Goal: Check status: Check status

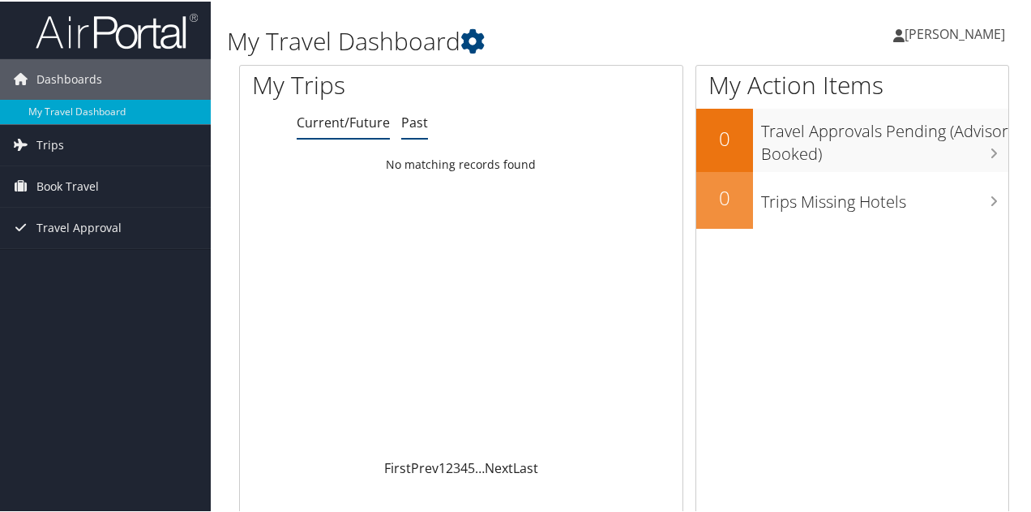
click at [423, 135] on li "Past" at bounding box center [414, 121] width 27 height 29
click at [420, 184] on div "Loading... No matching records found" at bounding box center [461, 302] width 443 height 308
click at [96, 145] on link "Trips" at bounding box center [105, 143] width 211 height 41
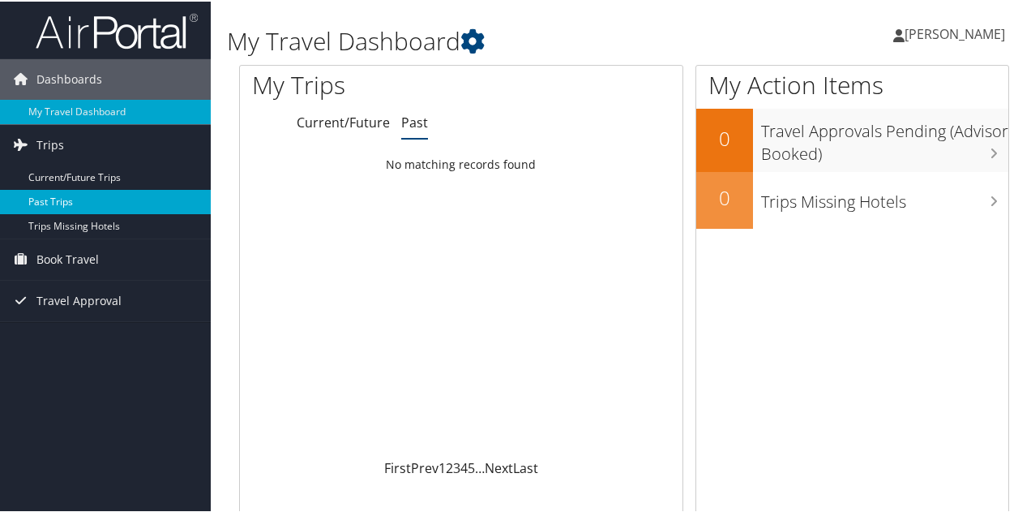
click at [86, 208] on link "Past Trips" at bounding box center [105, 200] width 211 height 24
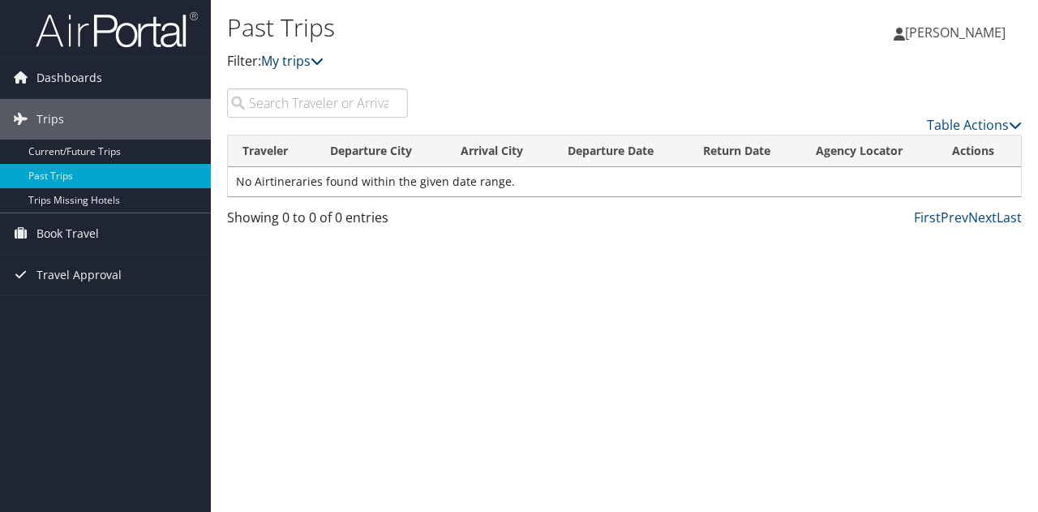
click at [289, 64] on link "My trips" at bounding box center [292, 61] width 62 height 18
click at [723, 135] on th "Return Date" at bounding box center [744, 151] width 113 height 32
click at [924, 222] on link "First" at bounding box center [927, 217] width 27 height 18
click at [965, 219] on link "Prev" at bounding box center [954, 217] width 28 height 18
click at [79, 197] on link "Trips Missing Hotels" at bounding box center [105, 200] width 211 height 24
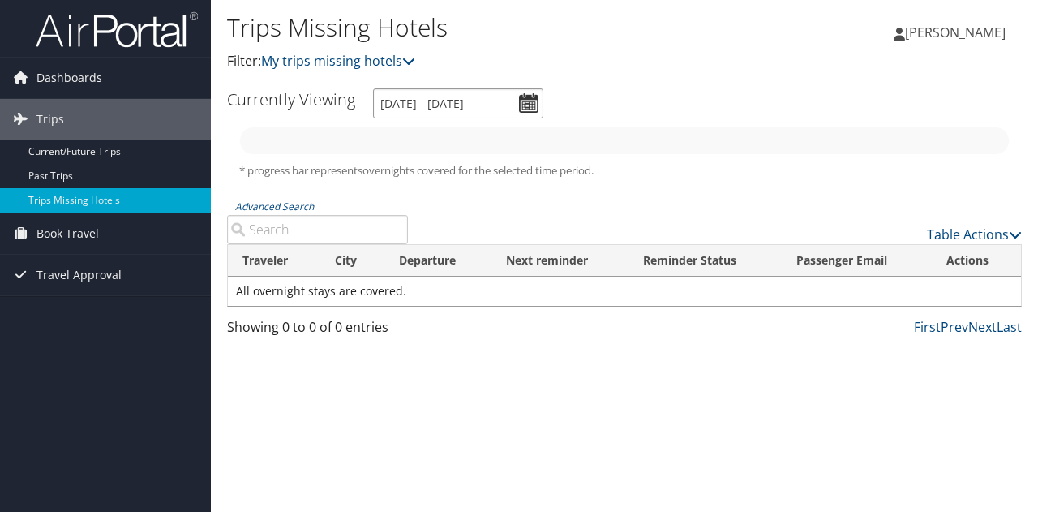
click at [524, 106] on input "[DATE] - [DATE]" at bounding box center [458, 103] width 170 height 30
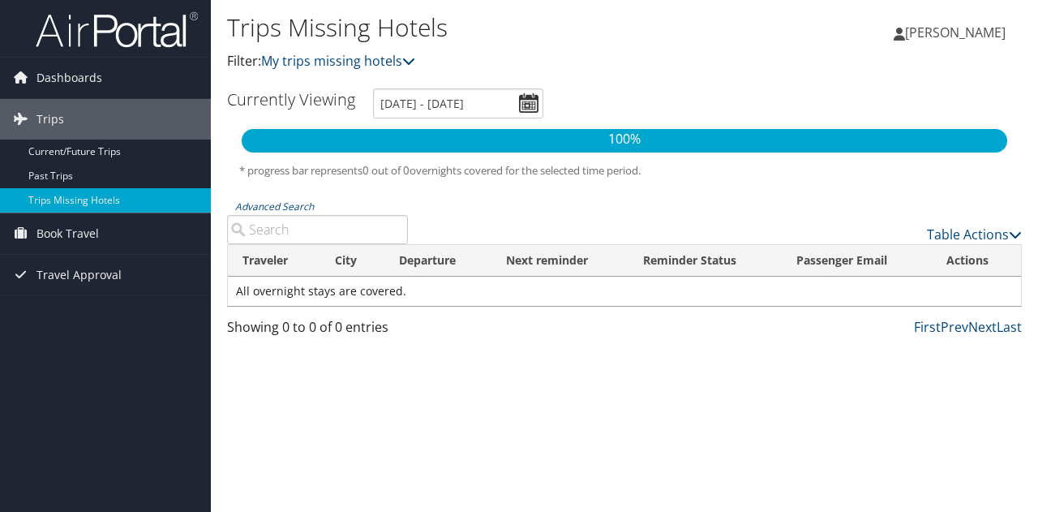
click at [642, 2] on div "Trips Missing Hotels Filter: My trips missing hotels [PERSON_NAME] [PERSON_NAME…" at bounding box center [624, 44] width 827 height 88
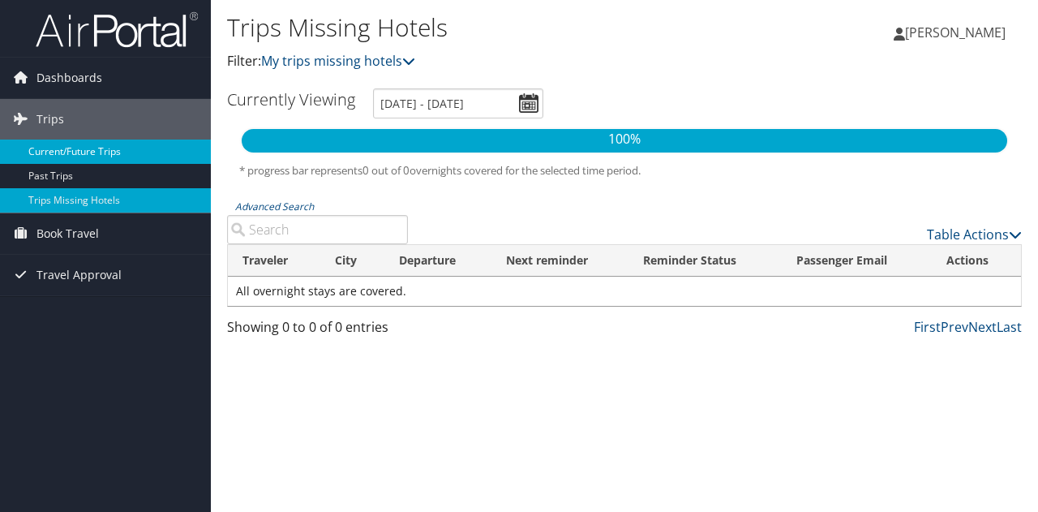
click at [71, 156] on link "Current/Future Trips" at bounding box center [105, 151] width 211 height 24
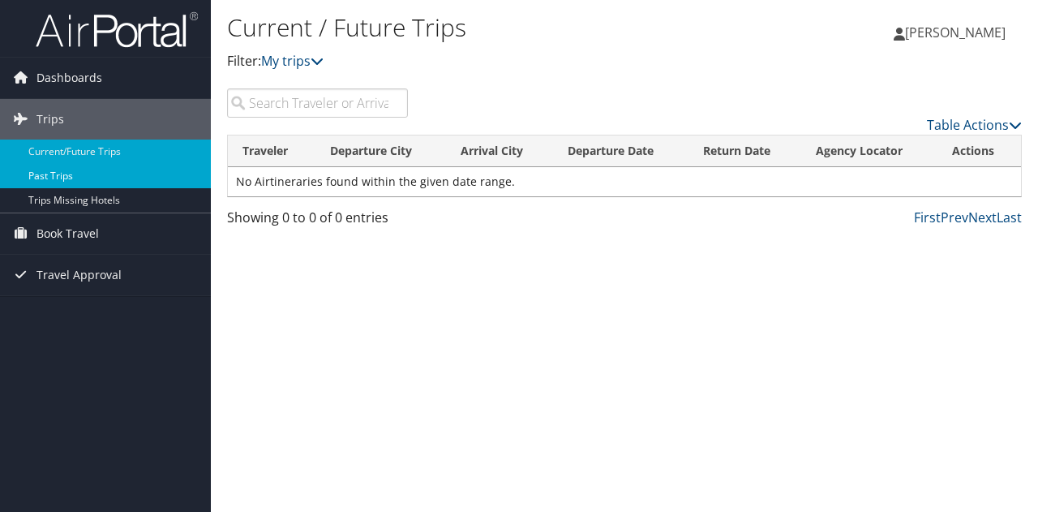
click at [66, 171] on link "Past Trips" at bounding box center [105, 176] width 211 height 24
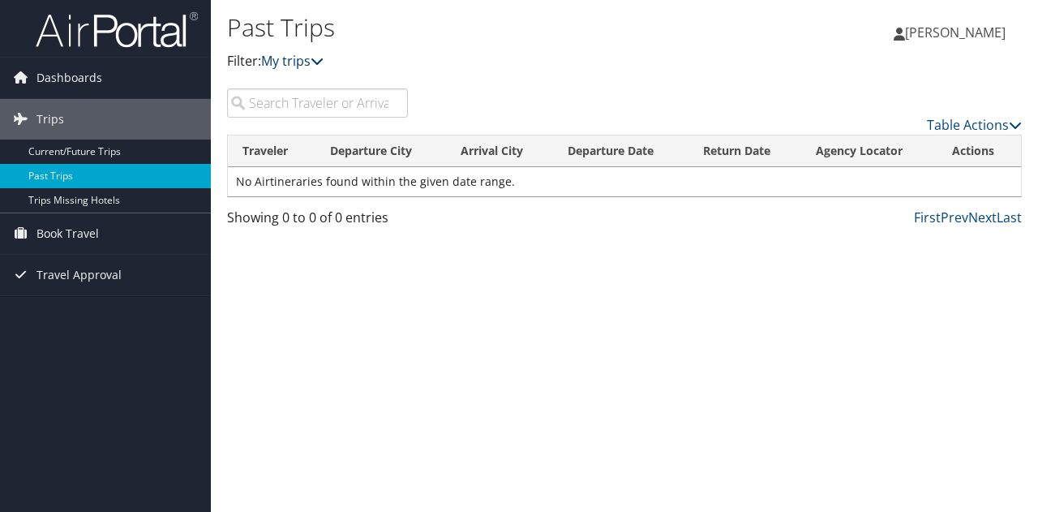
click at [321, 62] on icon at bounding box center [316, 60] width 13 height 13
click at [289, 82] on div "Past Trips Filter: My trips" at bounding box center [491, 48] width 529 height 80
click at [290, 108] on input "search" at bounding box center [317, 102] width 181 height 29
type input "e"
click at [882, 254] on div "Past Trips Filter: My trips [PERSON_NAME] [PERSON_NAME] My Settings Travel Agen…" at bounding box center [624, 256] width 827 height 512
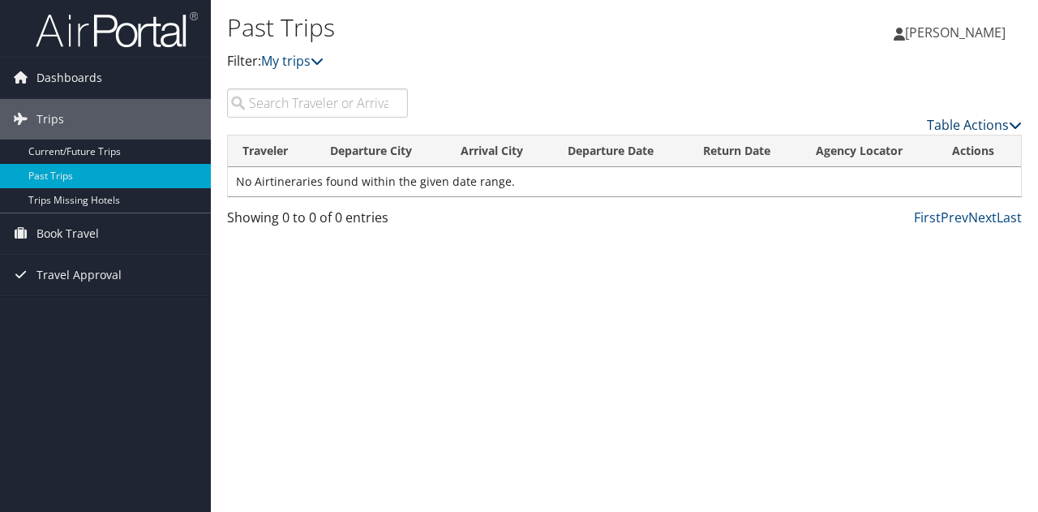
click at [991, 132] on link "Table Actions" at bounding box center [974, 125] width 95 height 18
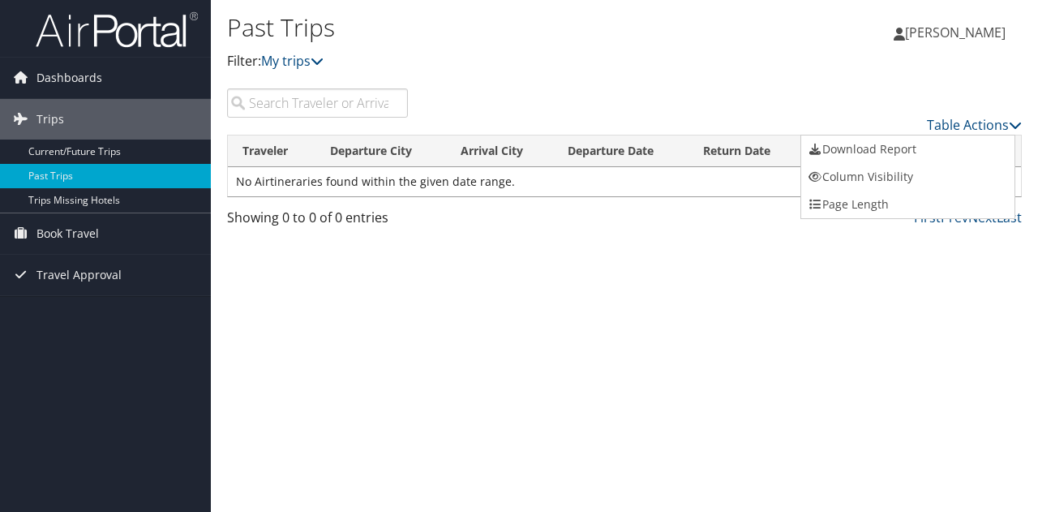
click at [212, 280] on div at bounding box center [519, 256] width 1038 height 512
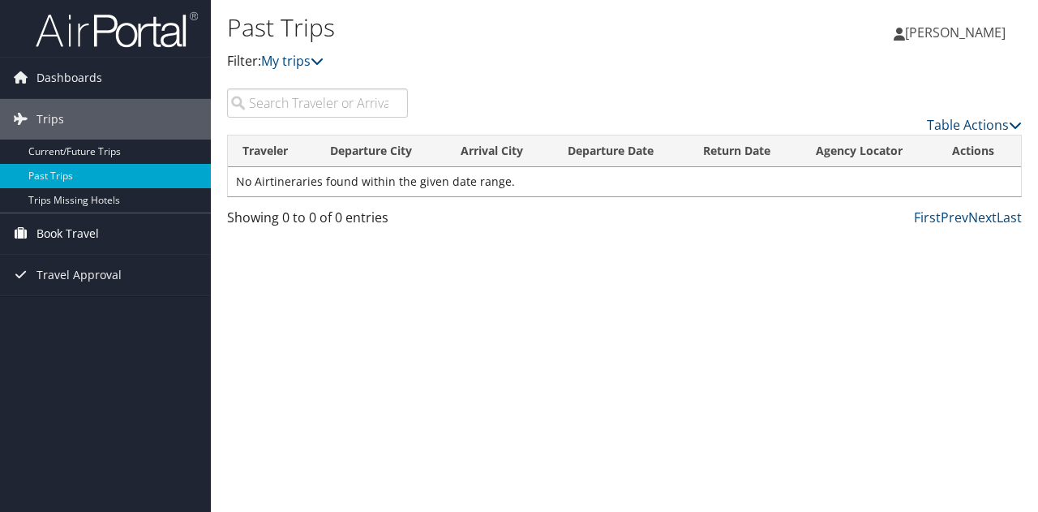
click at [33, 226] on link "Book Travel" at bounding box center [105, 233] width 211 height 41
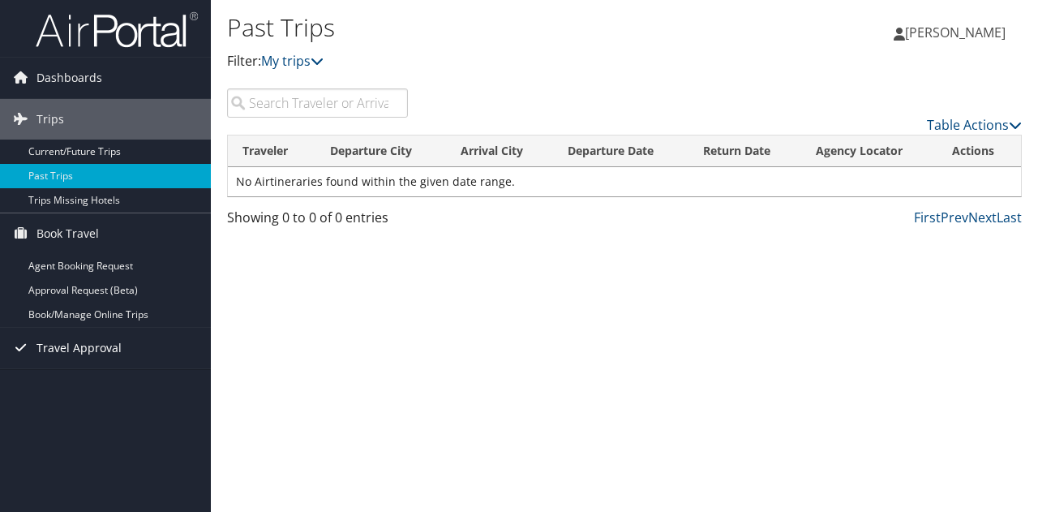
click at [68, 335] on span "Travel Approval" at bounding box center [78, 348] width 85 height 41
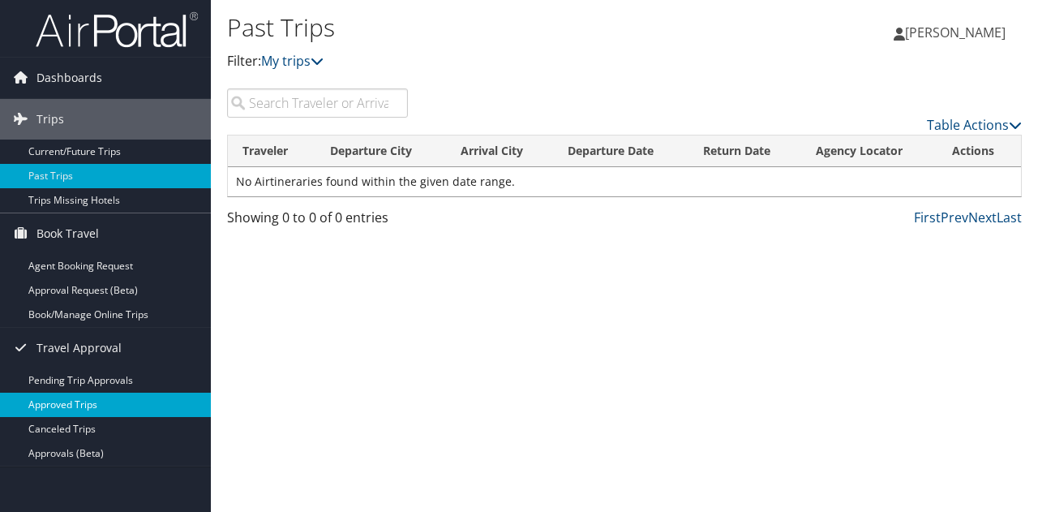
click at [86, 398] on link "Approved Trips" at bounding box center [105, 404] width 211 height 24
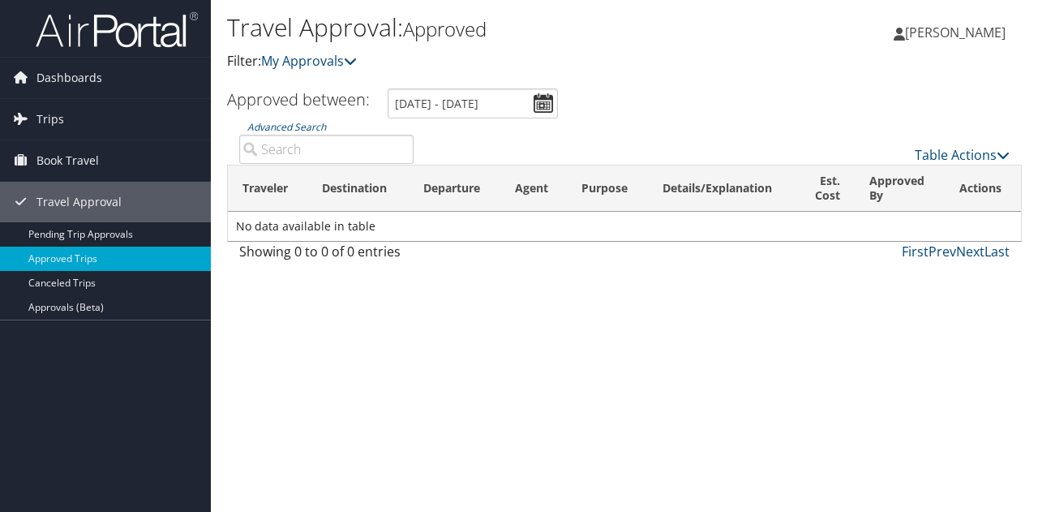
click at [340, 72] on div "Travel Approval: Approved Filter: My Approvals" at bounding box center [491, 48] width 529 height 80
click at [339, 61] on link "My Approvals" at bounding box center [309, 61] width 96 height 18
click at [572, 62] on p "Filter: My Approvals" at bounding box center [491, 61] width 529 height 21
